Goal: Task Accomplishment & Management: Use online tool/utility

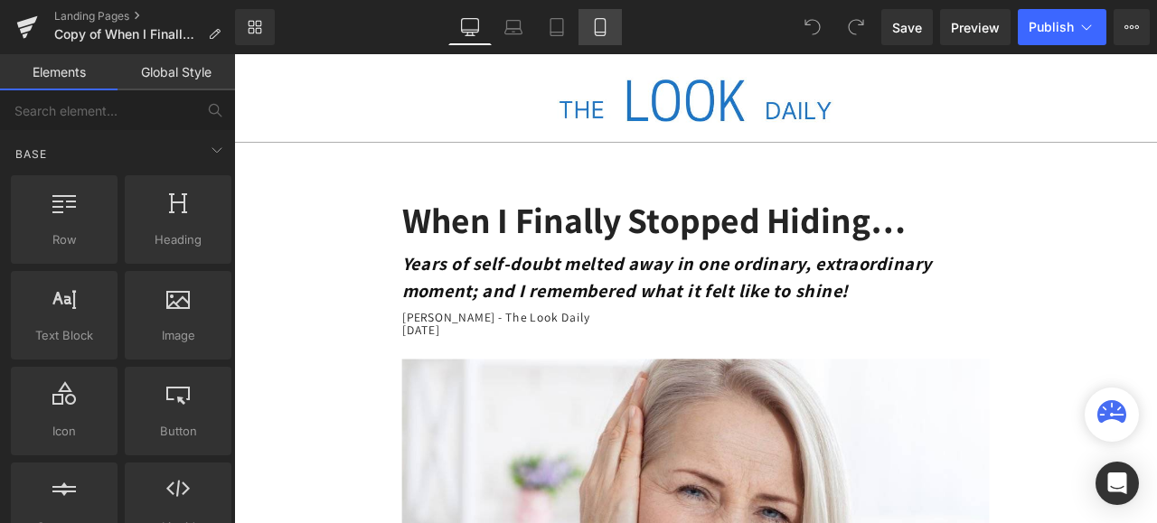
click at [595, 24] on icon at bounding box center [600, 27] width 10 height 17
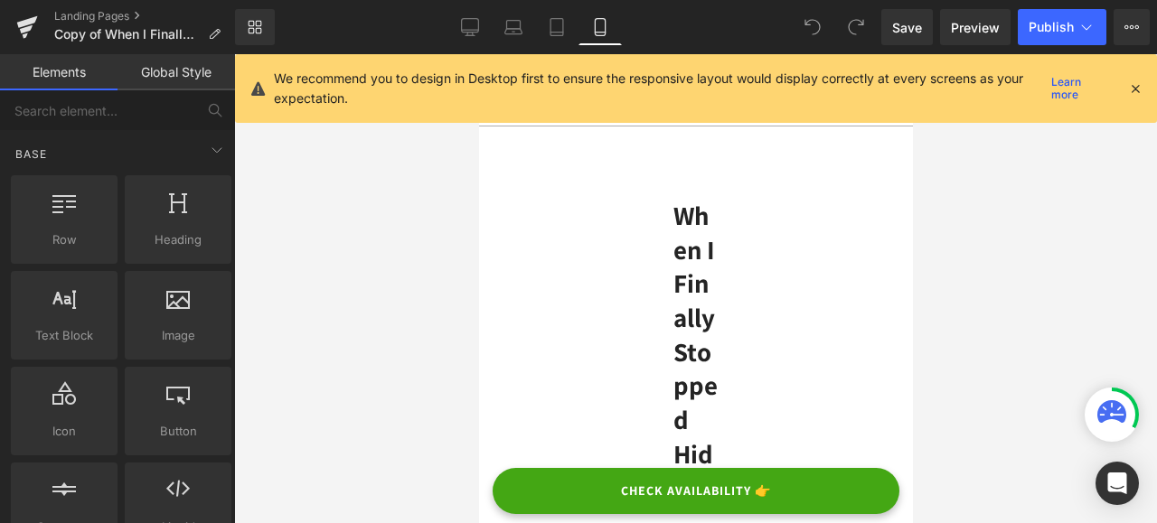
click at [1138, 87] on icon at bounding box center [1135, 88] width 16 height 16
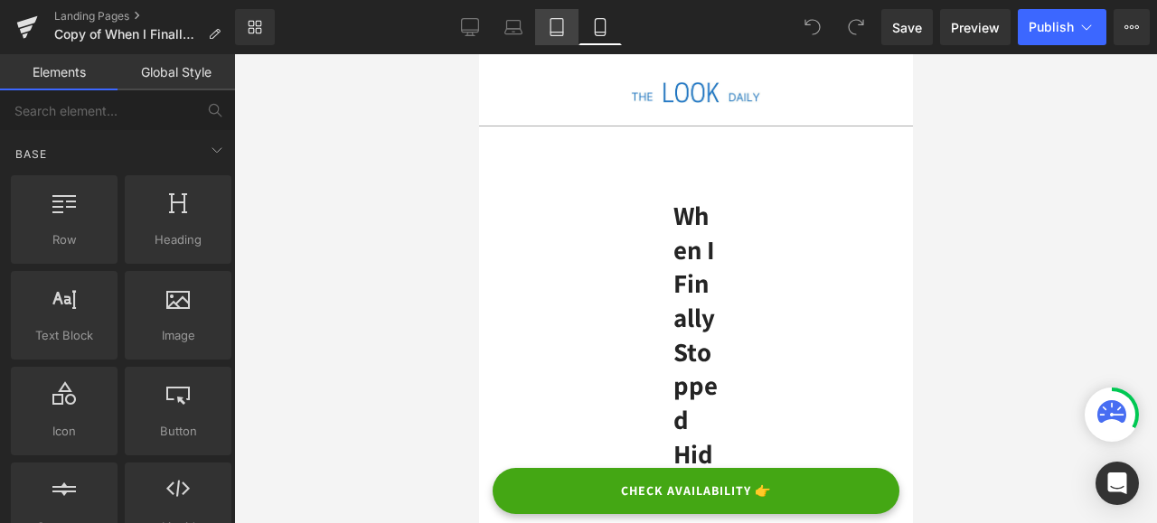
click at [562, 25] on icon at bounding box center [557, 27] width 18 height 18
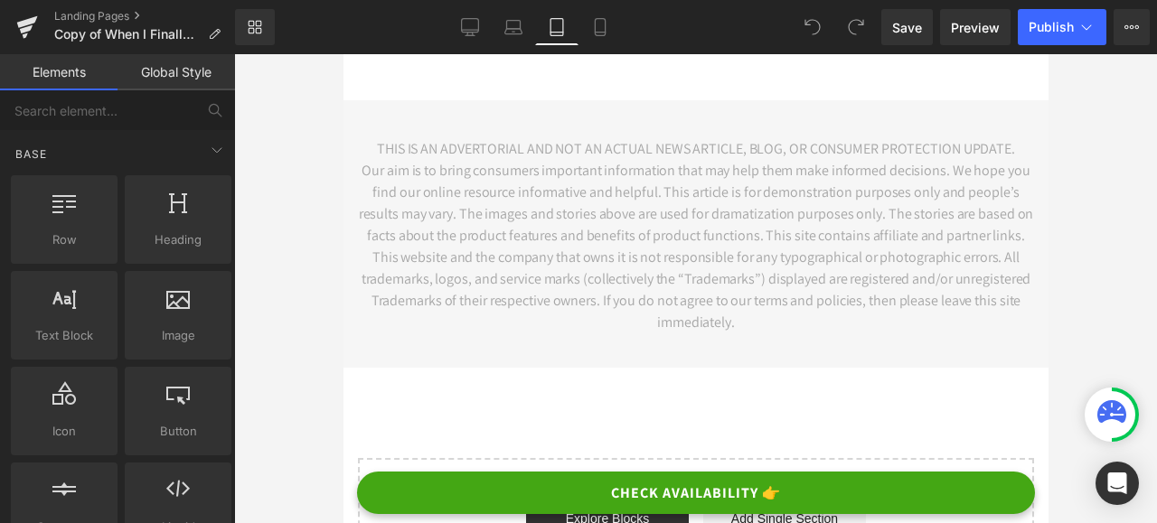
scroll to position [10487, 0]
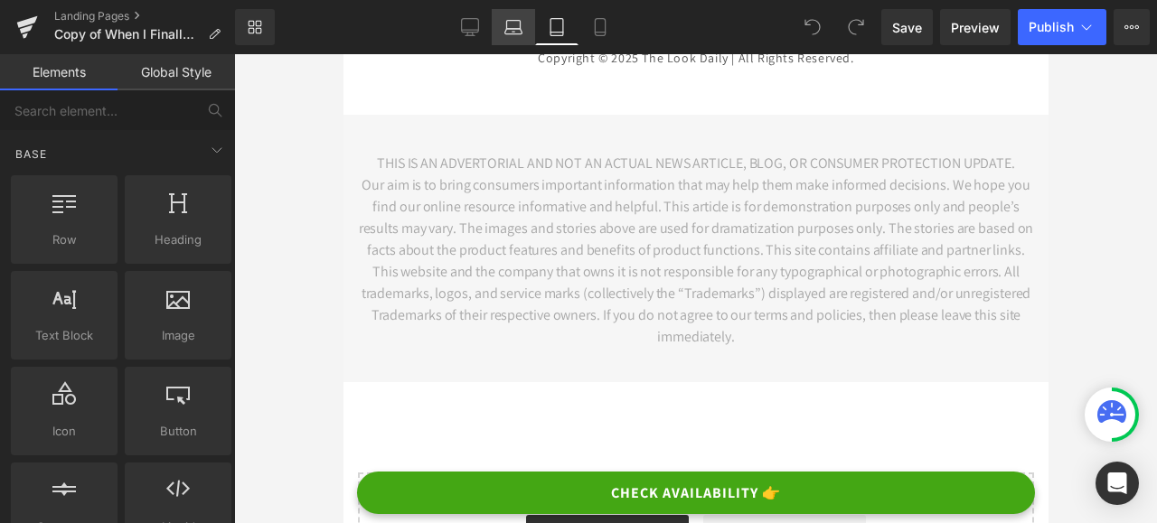
click at [518, 31] on icon at bounding box center [513, 27] width 18 height 18
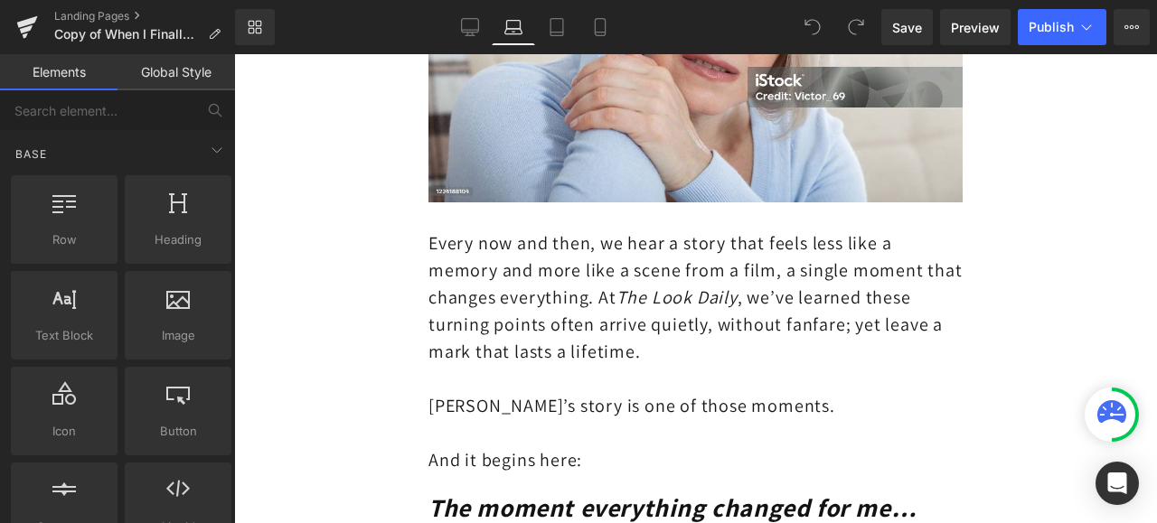
scroll to position [0, 0]
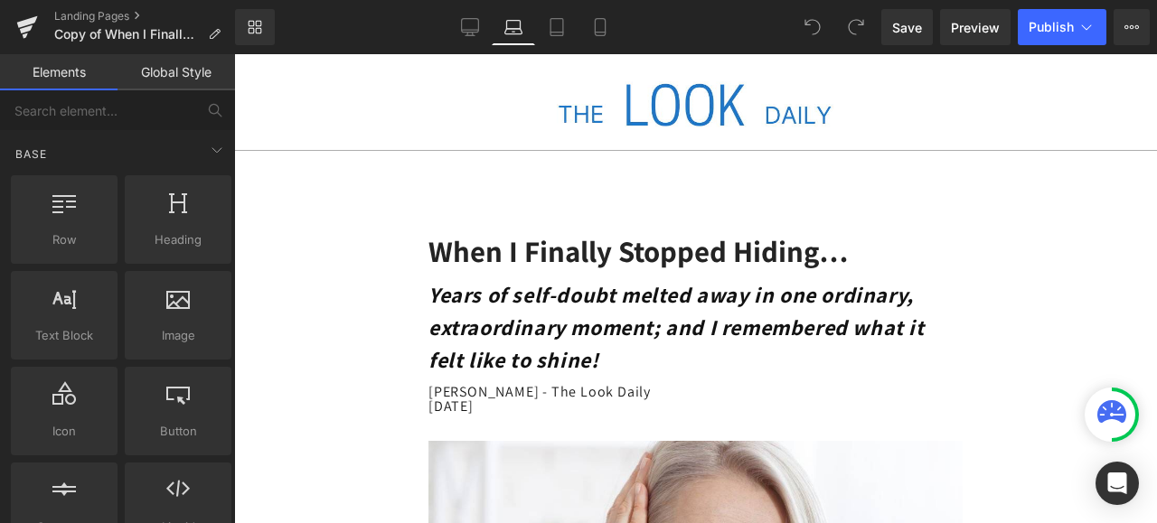
drag, startPoint x: 1152, startPoint y: 485, endPoint x: 1369, endPoint y: 96, distance: 446.0
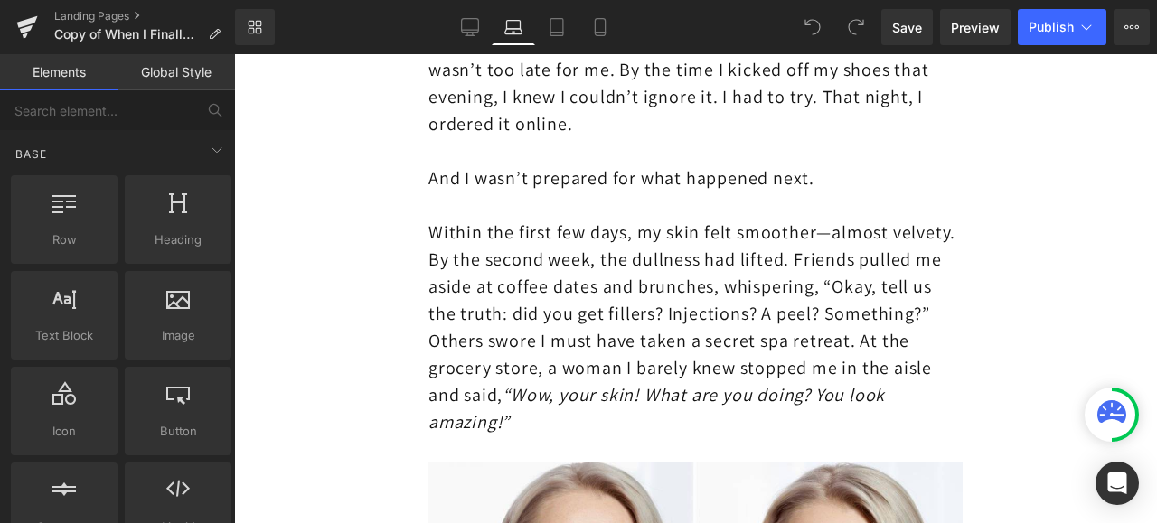
scroll to position [5515, 0]
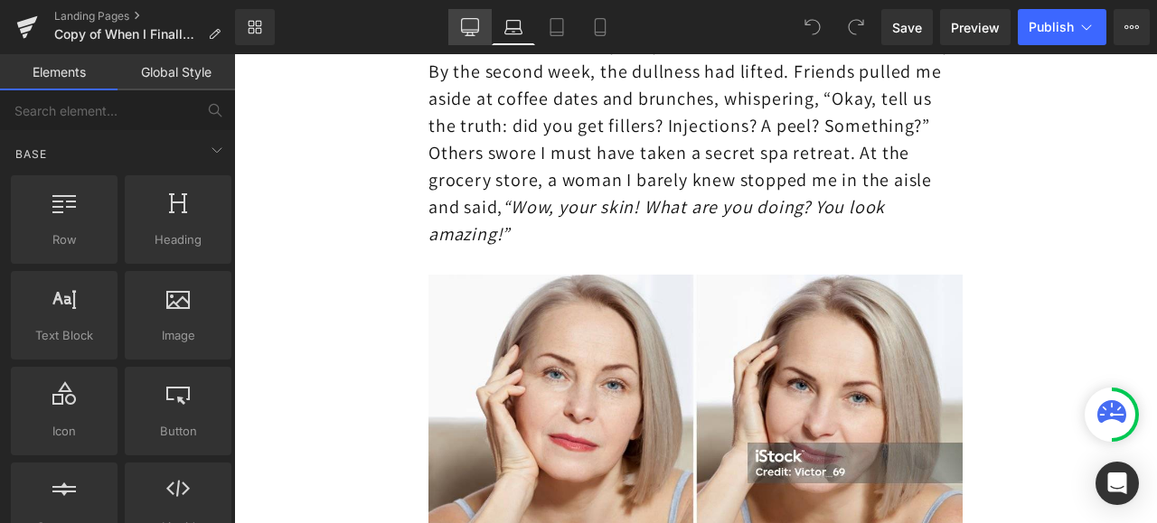
click at [471, 19] on icon at bounding box center [469, 26] width 17 height 14
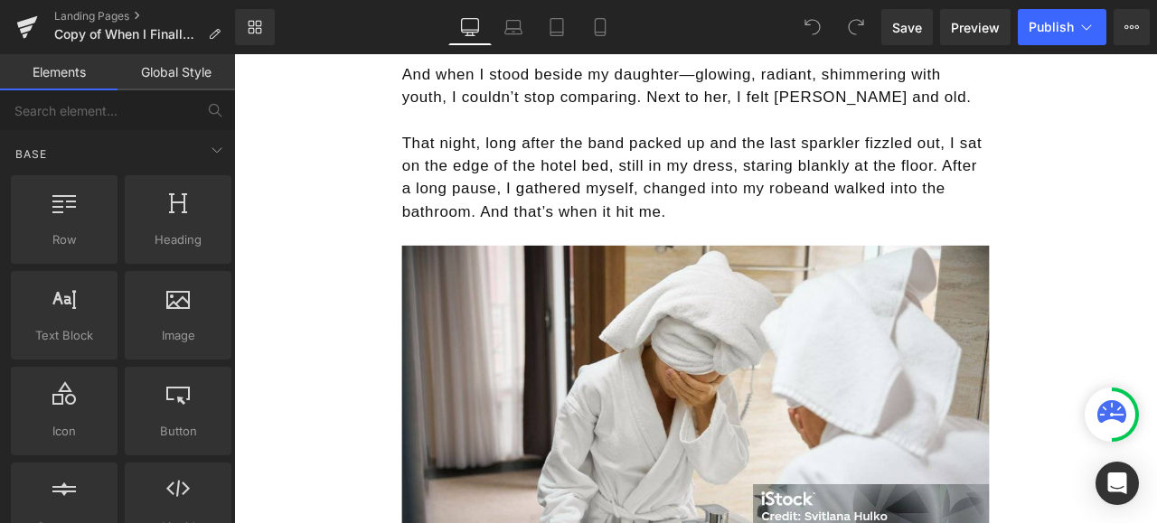
scroll to position [3616, 0]
